Goal: Task Accomplishment & Management: Complete application form

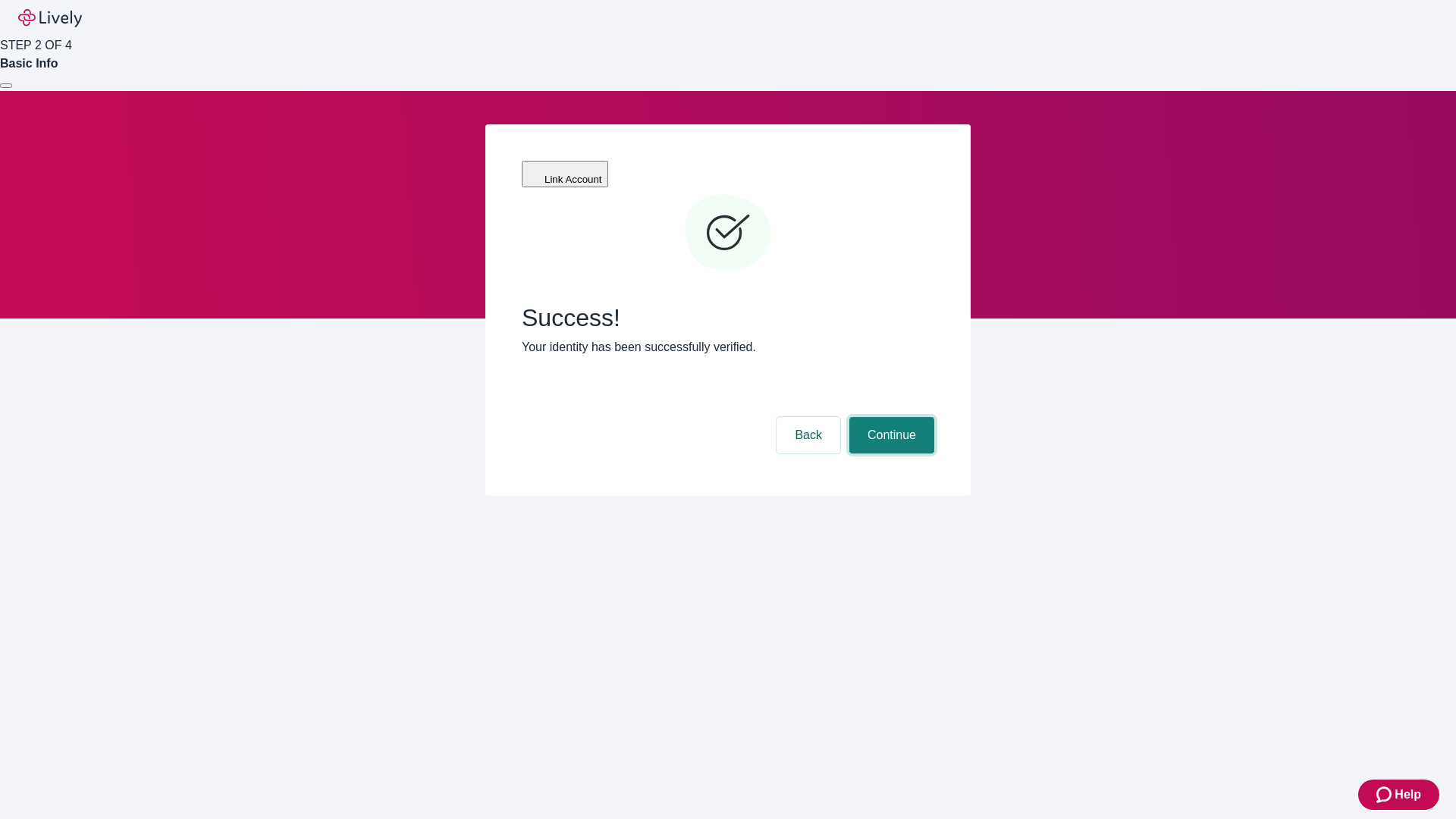
click at [889, 417] on button "Continue" at bounding box center [891, 435] width 85 height 36
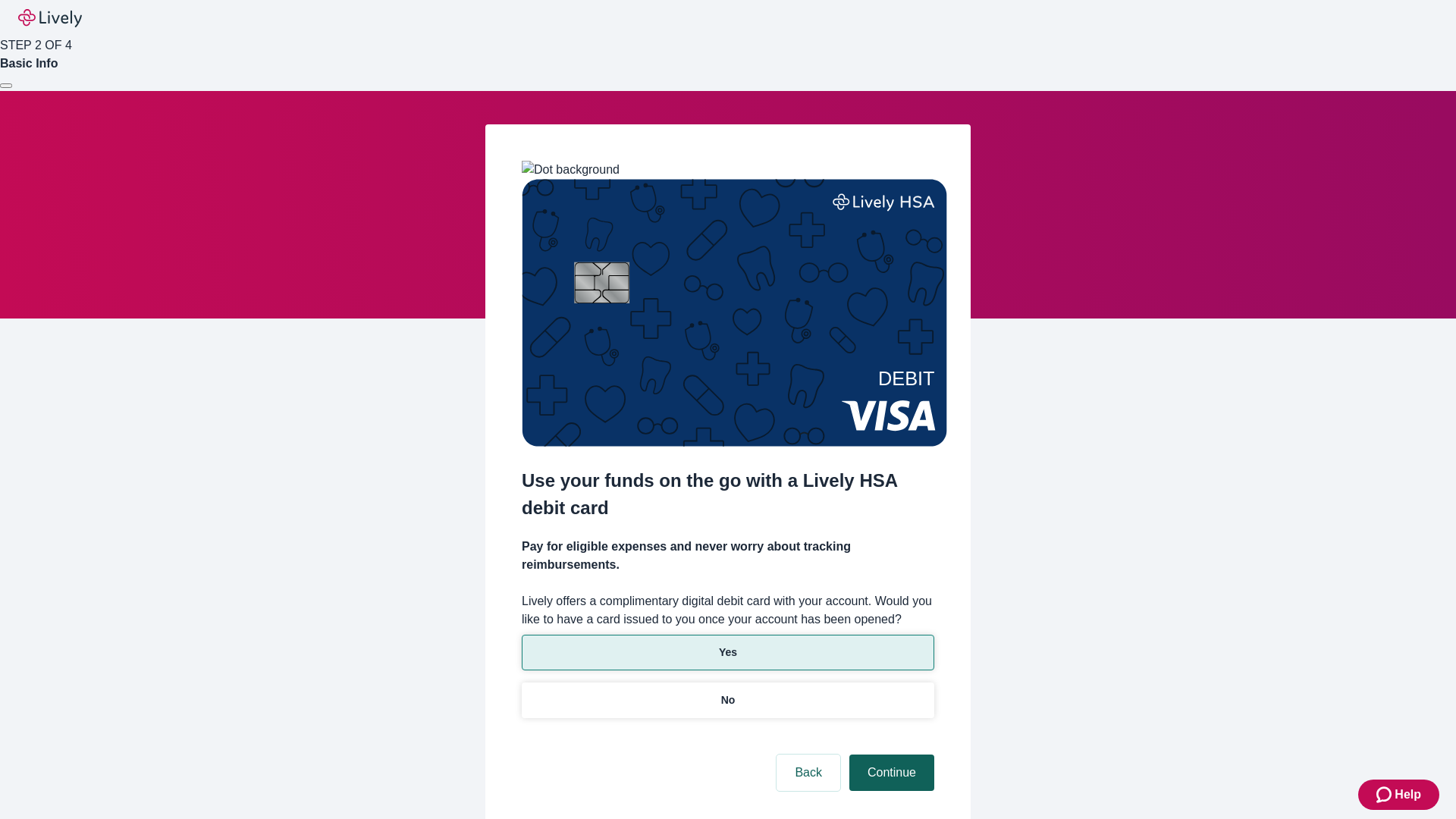
click at [727, 692] on p "No" at bounding box center [728, 700] width 15 height 16
click at [889, 754] on button "Continue" at bounding box center [891, 772] width 85 height 36
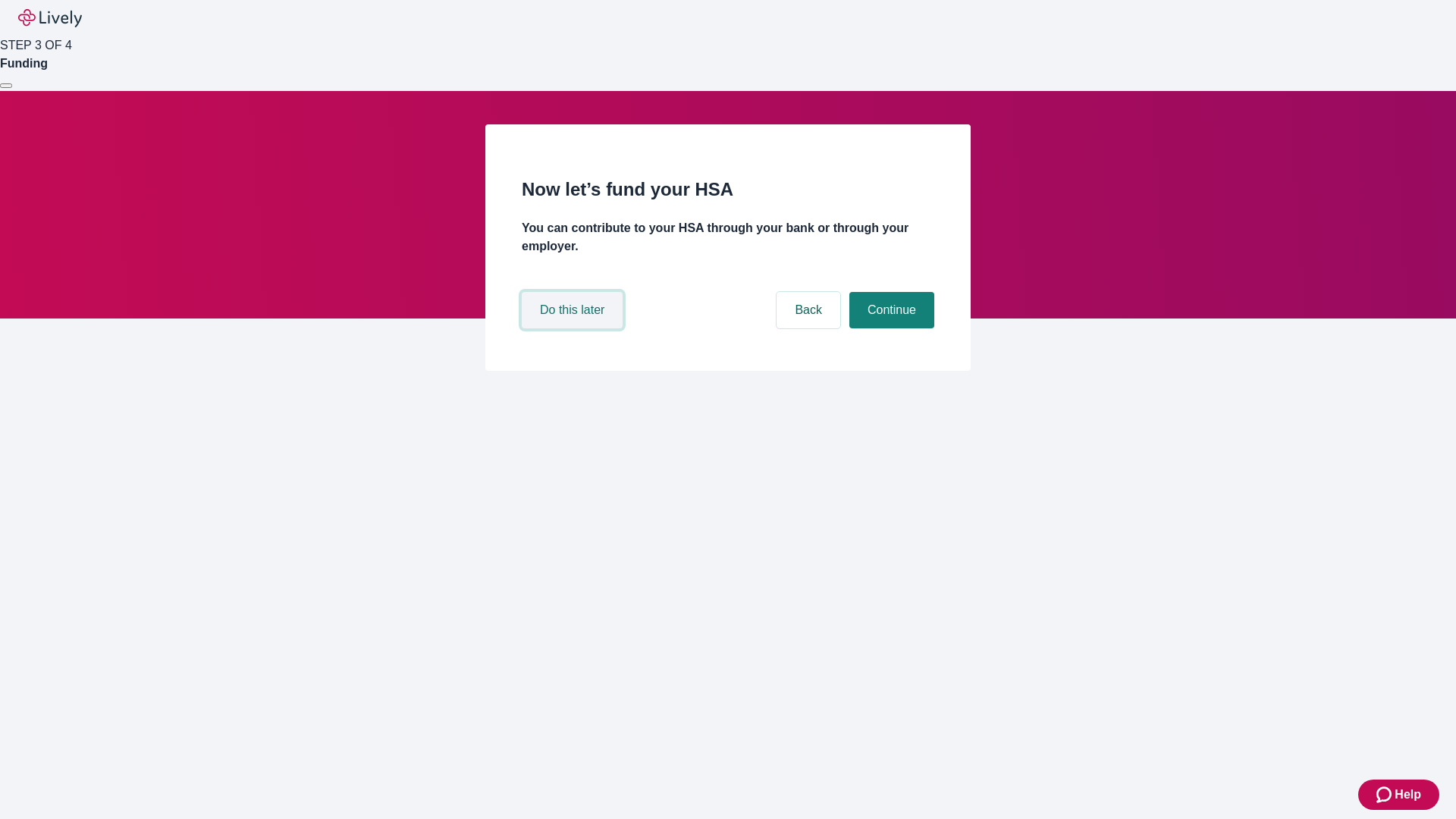
click at [575, 328] on button "Do this later" at bounding box center [572, 310] width 101 height 36
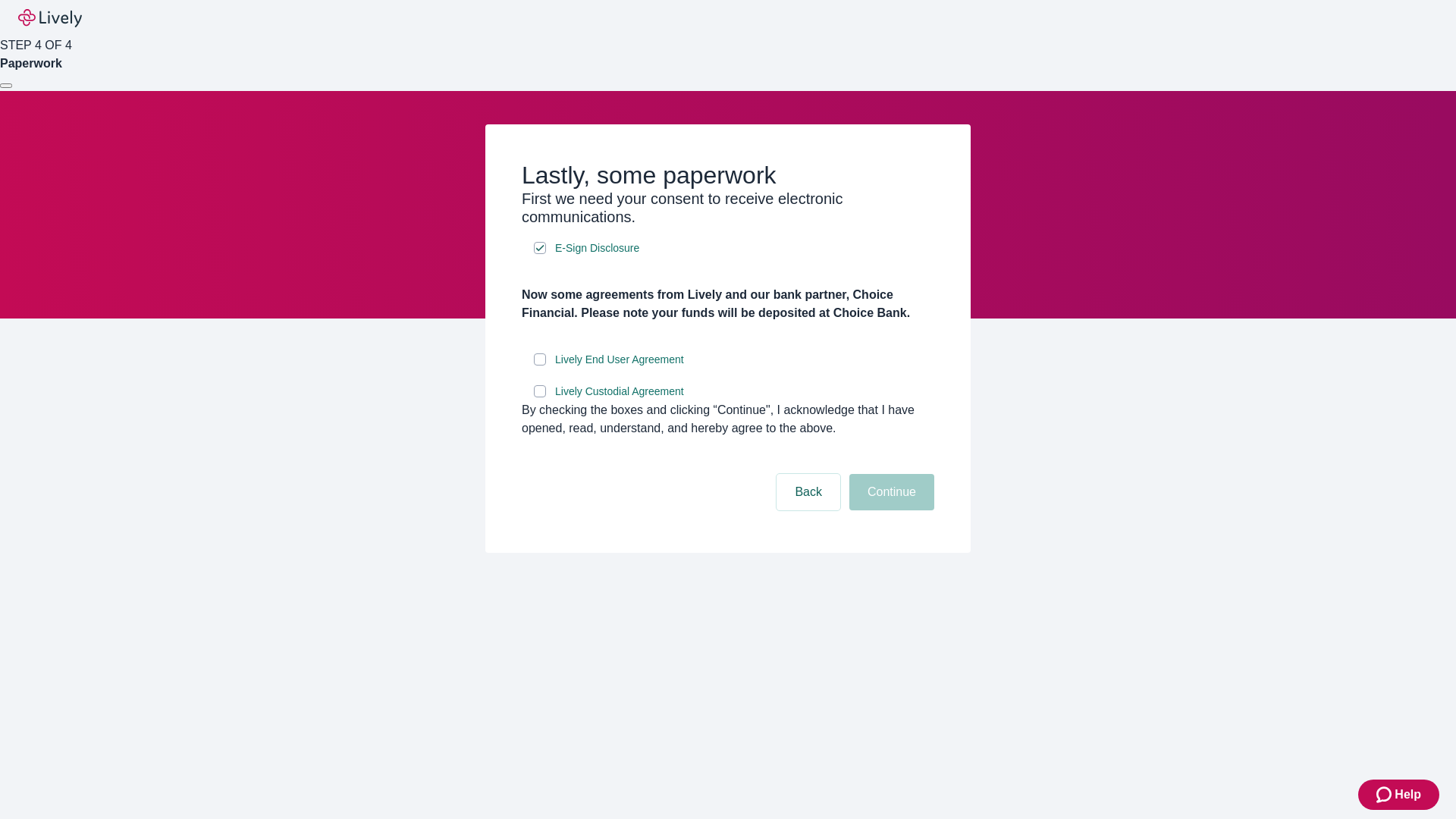
click at [540, 366] on input "Lively End User Agreement" at bounding box center [540, 359] width 12 height 12
checkbox input "true"
click at [540, 397] on input "Lively Custodial Agreement" at bounding box center [540, 391] width 12 height 12
checkbox input "true"
click at [889, 510] on button "Continue" at bounding box center [891, 492] width 85 height 36
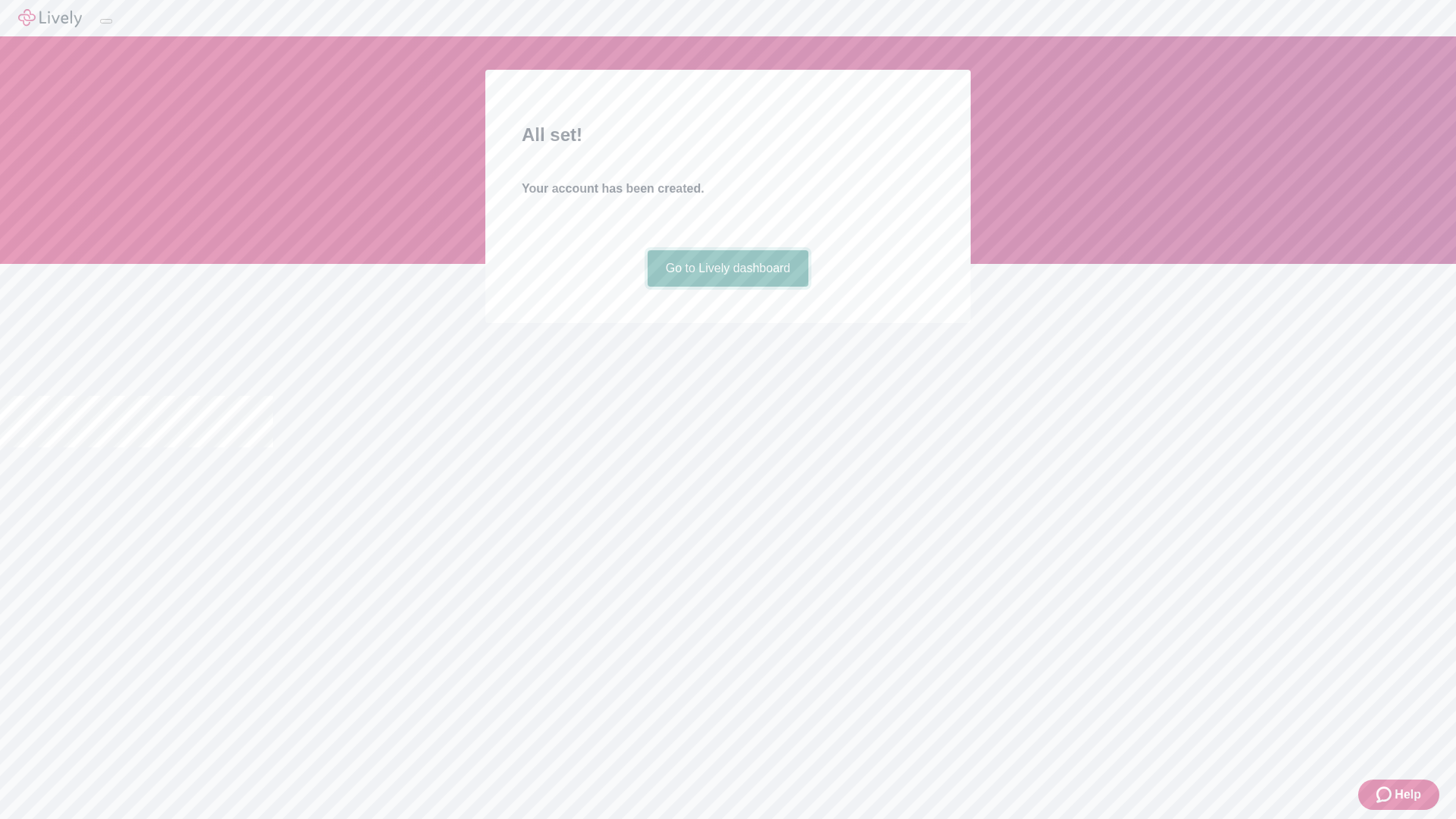
click at [727, 286] on link "Go to Lively dashboard" at bounding box center [728, 267] width 161 height 36
